Goal: Task Accomplishment & Management: Manage account settings

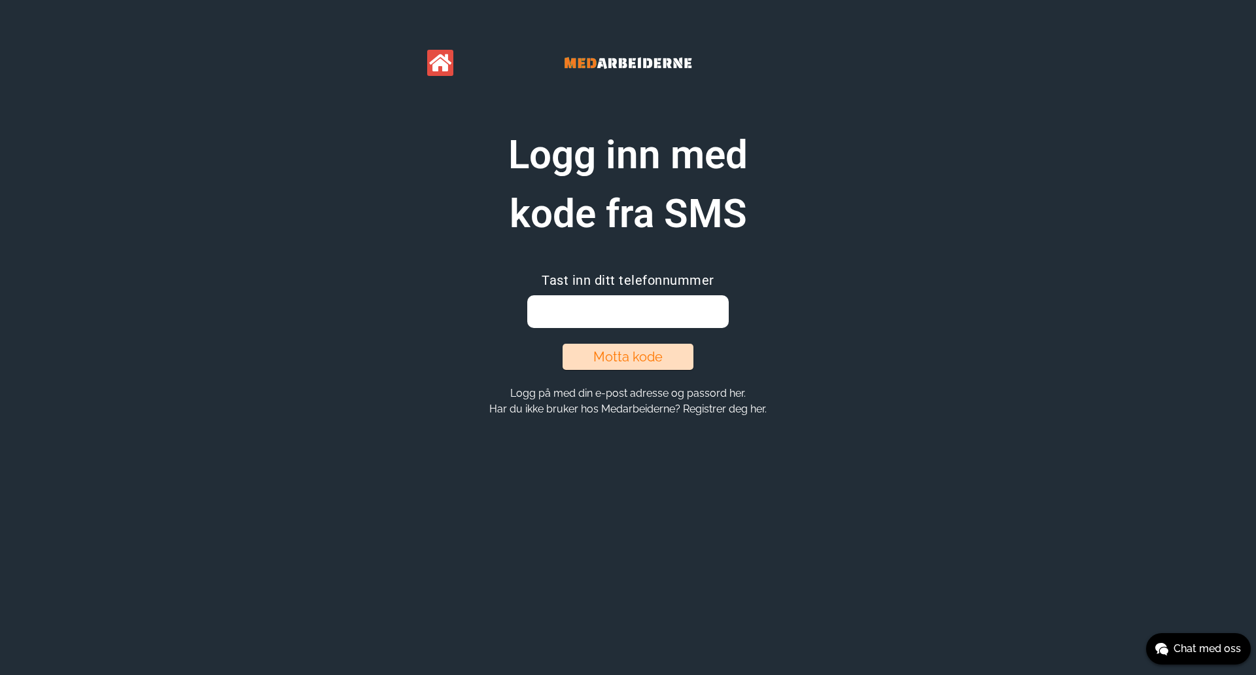
click at [672, 304] on input "email" at bounding box center [627, 311] width 201 height 33
type input "40401444"
click at [626, 361] on button "Motta kode" at bounding box center [628, 357] width 131 height 26
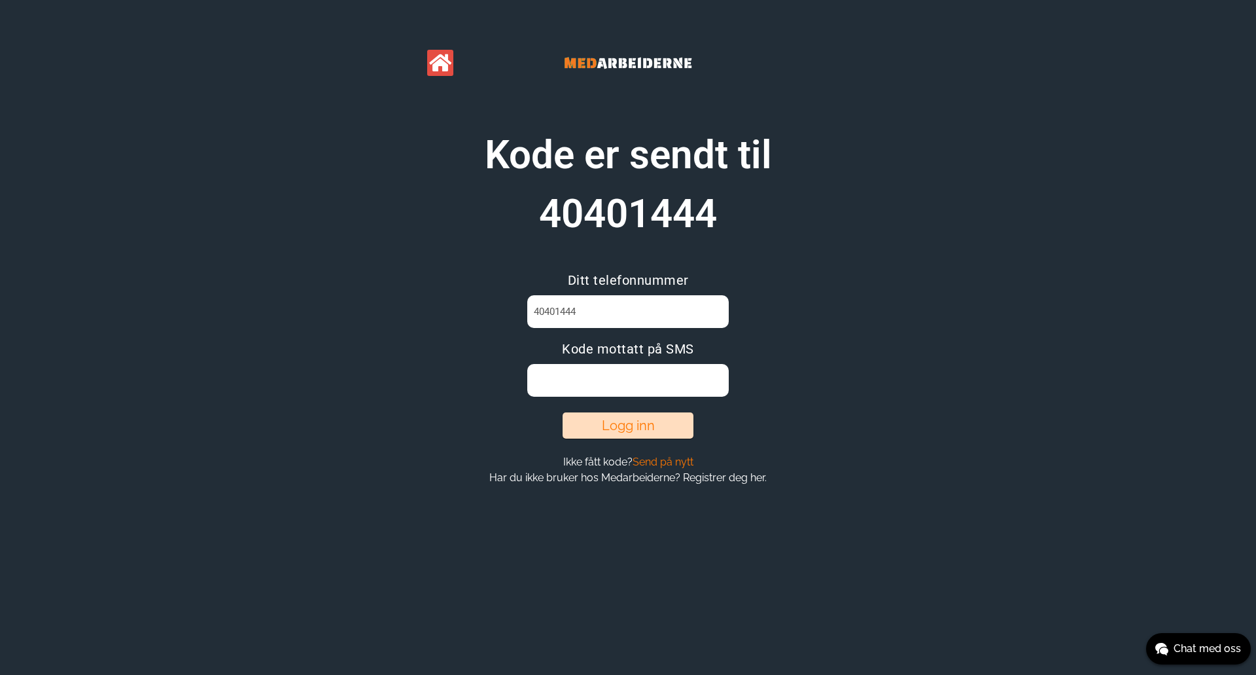
click at [674, 385] on input at bounding box center [627, 380] width 201 height 33
type input "ZJMFYZX4"
click at [624, 415] on button "Logg inn" at bounding box center [628, 425] width 131 height 26
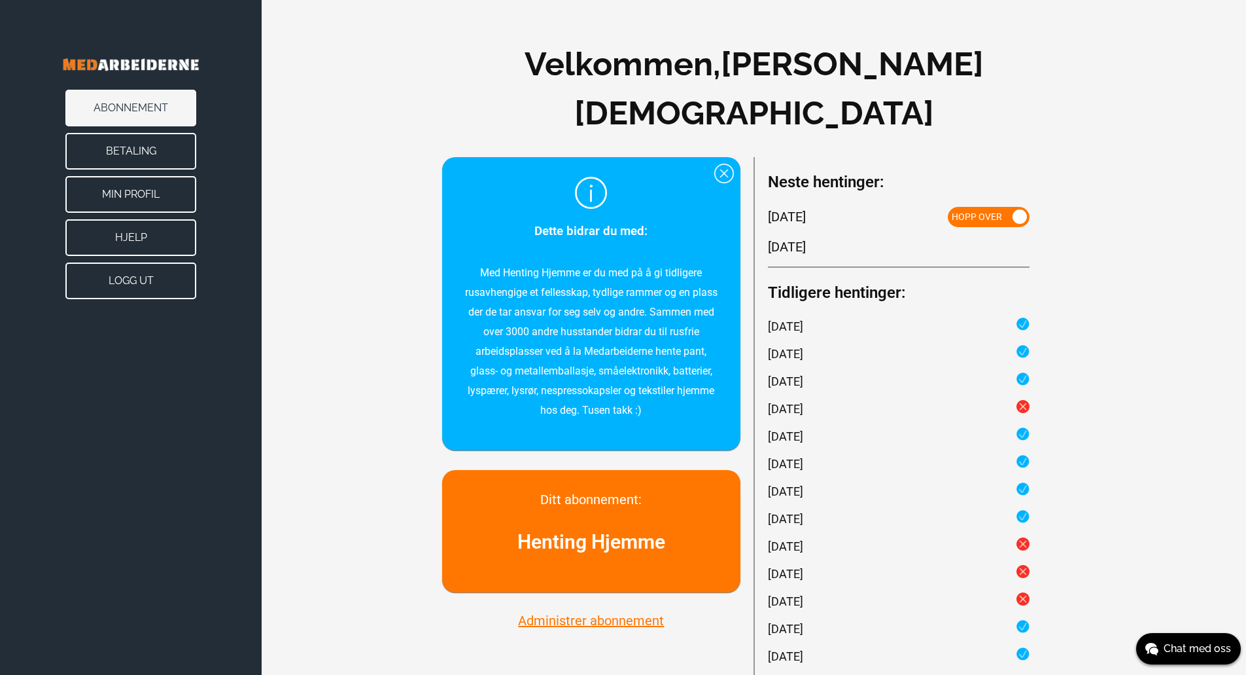
click at [133, 145] on button "Betaling" at bounding box center [130, 151] width 131 height 37
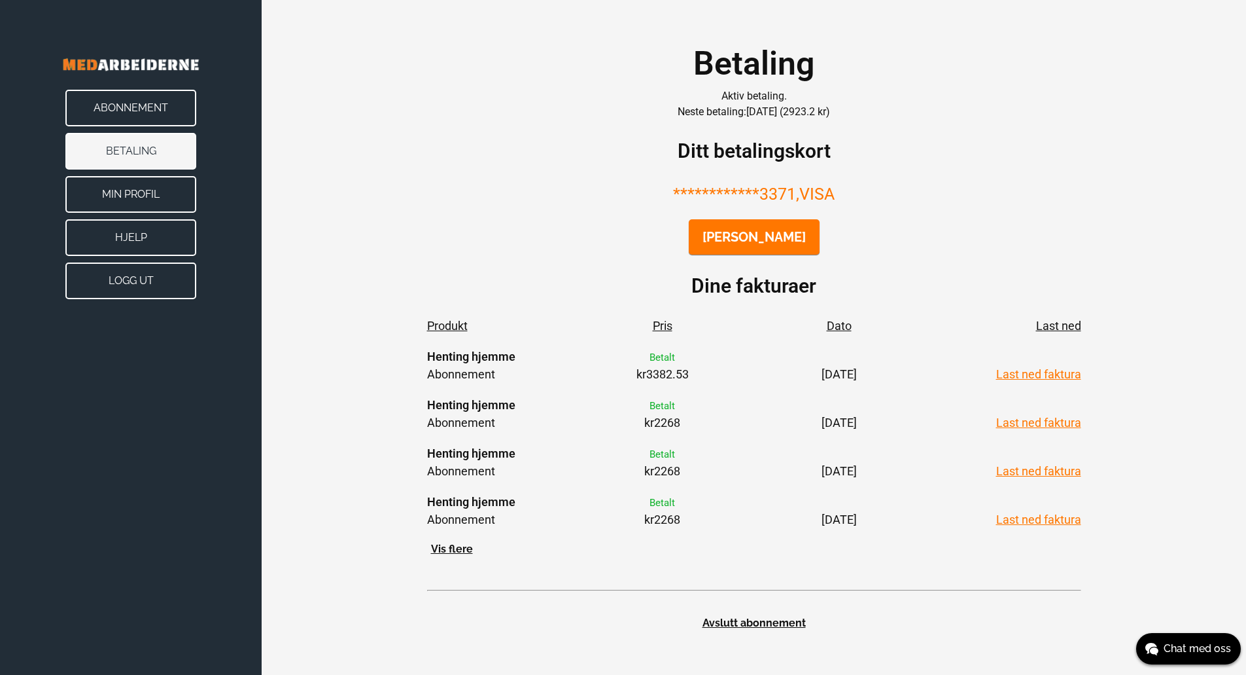
scroll to position [65, 0]
click at [450, 556] on button "Vis flere" at bounding box center [452, 549] width 50 height 14
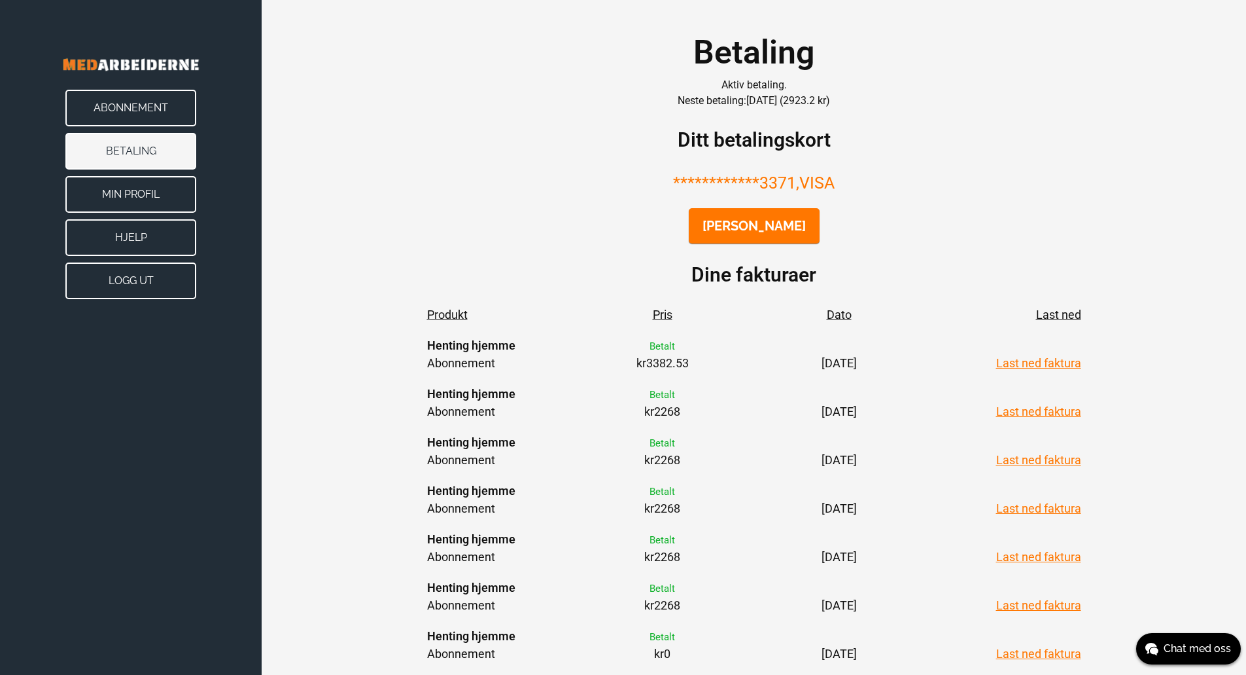
scroll to position [0, 0]
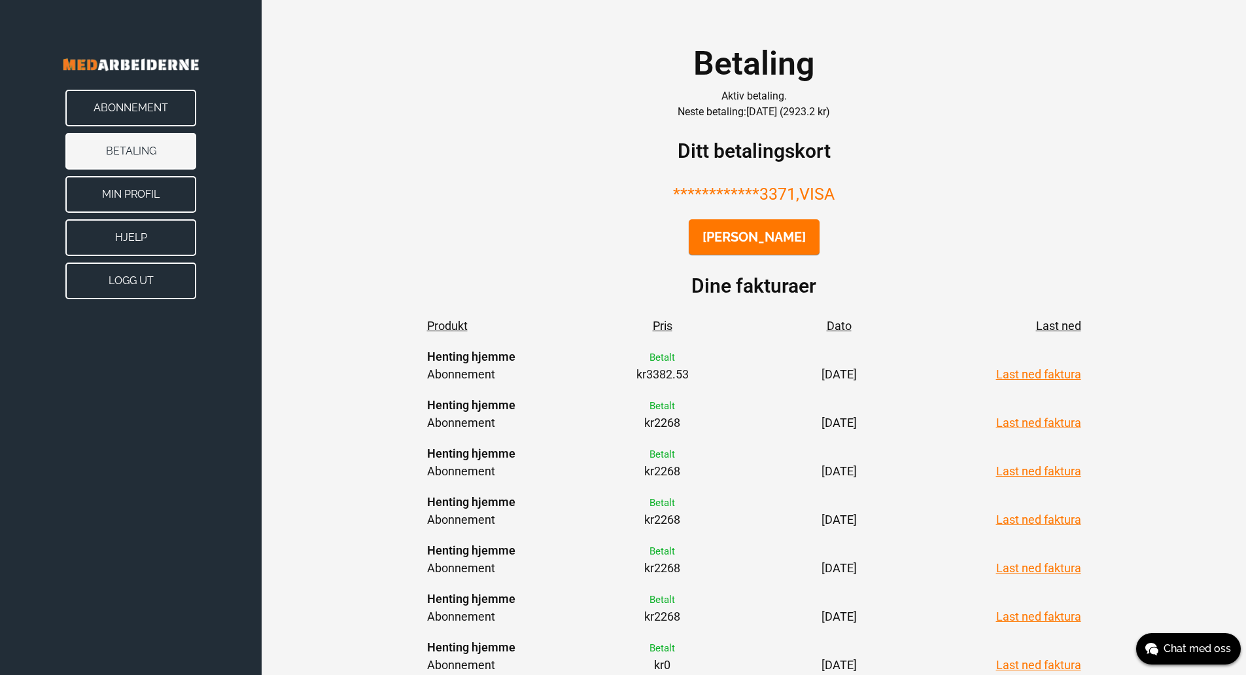
click at [139, 190] on button "Min Profil" at bounding box center [130, 194] width 131 height 37
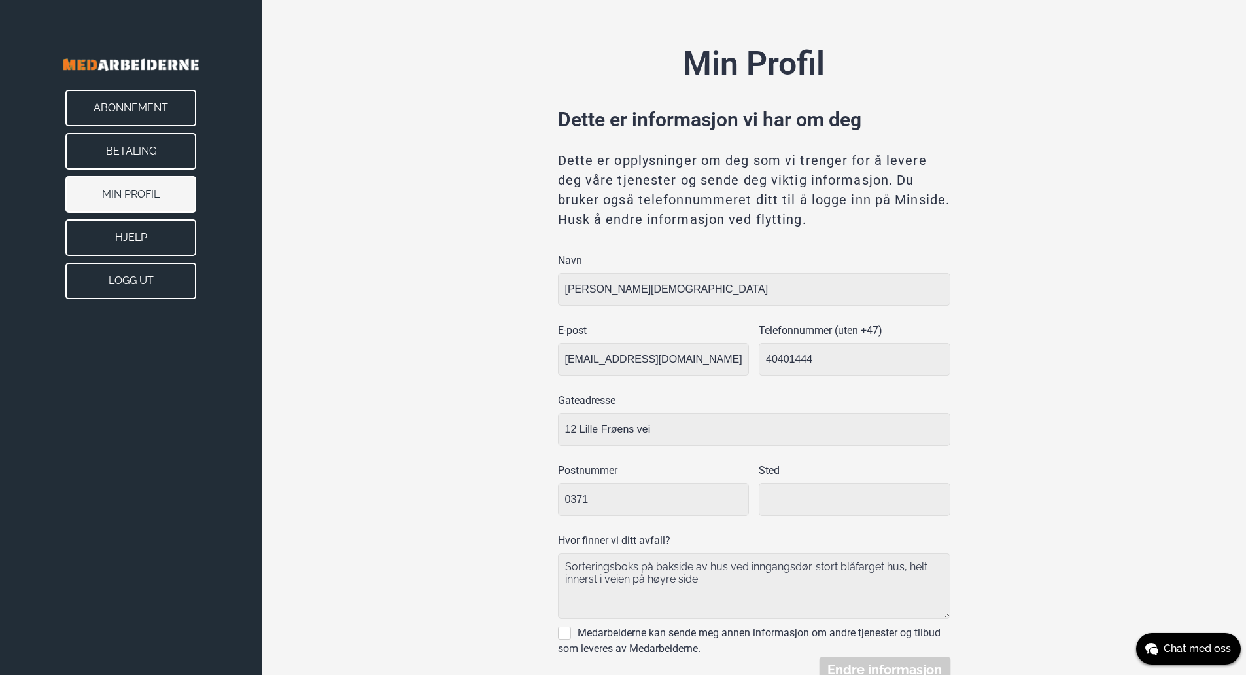
type input "[GEOGRAPHIC_DATA]"
click at [135, 236] on button "Hjelp" at bounding box center [130, 237] width 131 height 37
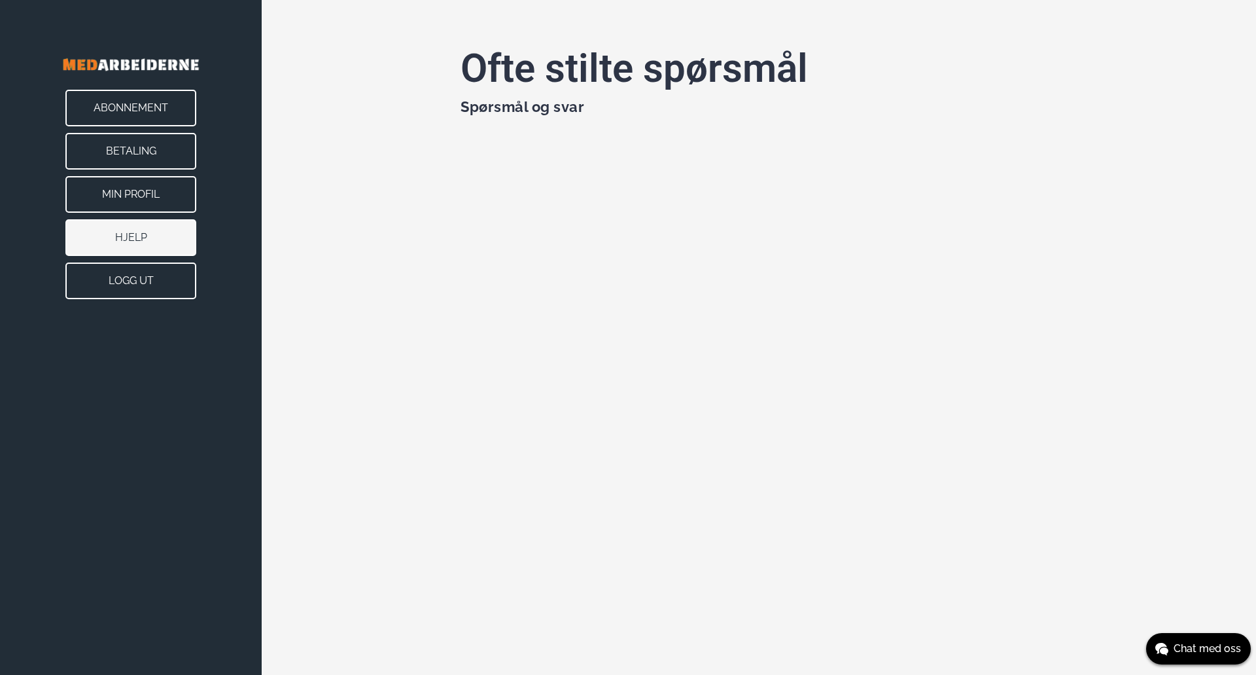
click at [329, 248] on div "Ofte stilte spørsmål Spørsmål og svar" at bounding box center [759, 307] width 995 height 614
click at [154, 111] on button "Abonnement" at bounding box center [130, 108] width 131 height 37
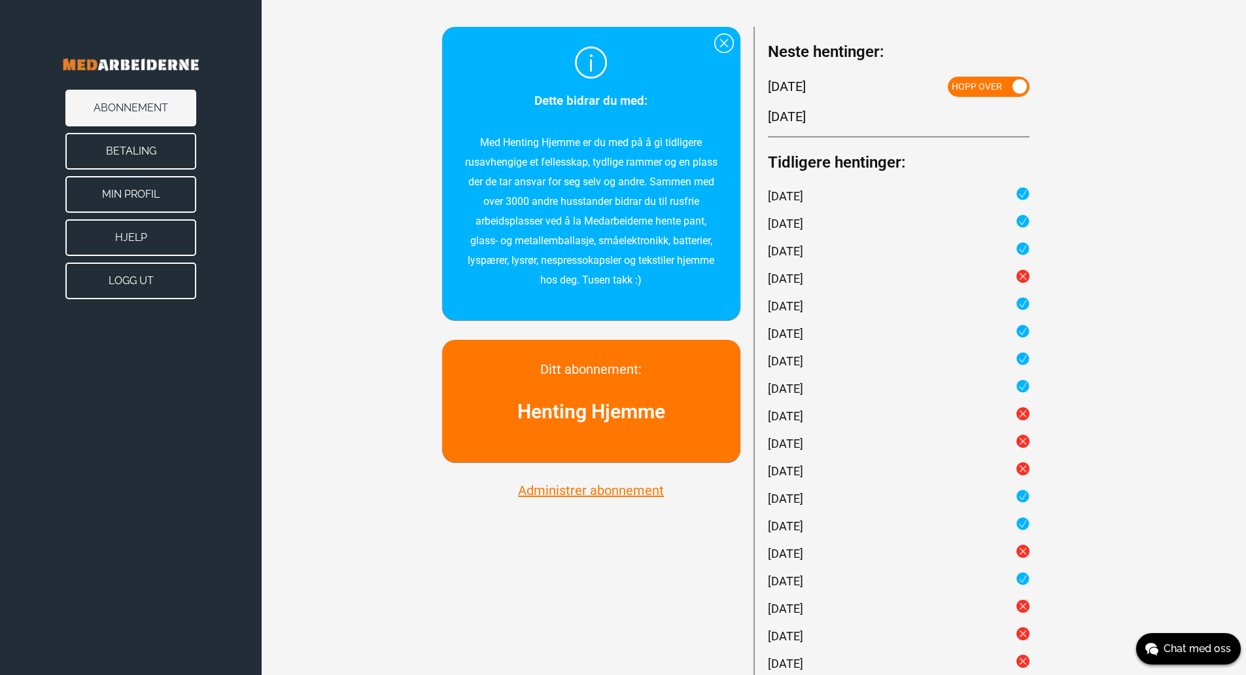
scroll to position [131, 0]
click at [623, 481] on button "Administrer abonnement" at bounding box center [591, 489] width 154 height 17
